Goal: Browse casually

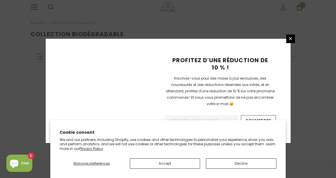
scroll to position [159, 0]
